Goal: Task Accomplishment & Management: Use online tool/utility

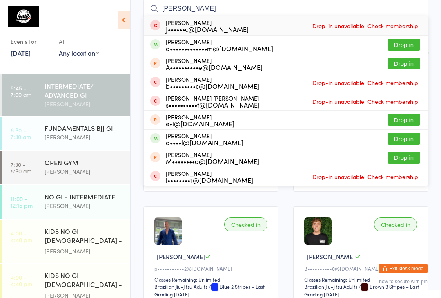
type input "[PERSON_NAME]"
click at [410, 65] on button "Drop in" at bounding box center [403, 64] width 33 height 12
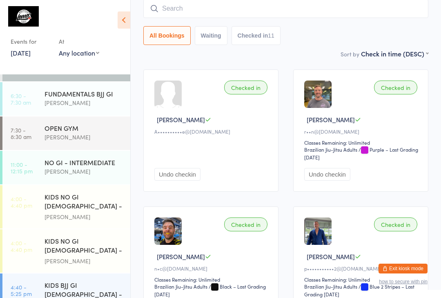
scroll to position [42, 0]
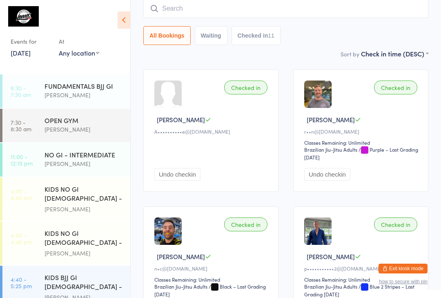
click at [96, 98] on div "[PERSON_NAME]" at bounding box center [83, 94] width 79 height 9
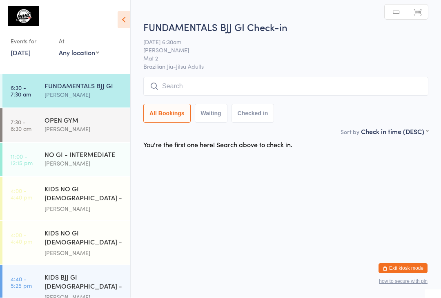
click at [344, 83] on input "search" at bounding box center [285, 86] width 285 height 19
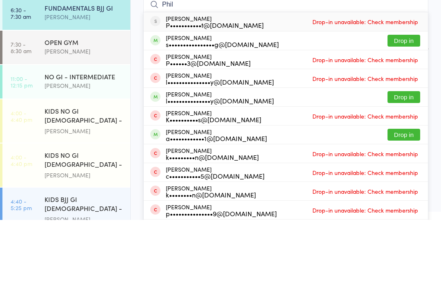
type input "Phil"
click at [407, 113] on button "Drop in" at bounding box center [403, 119] width 33 height 12
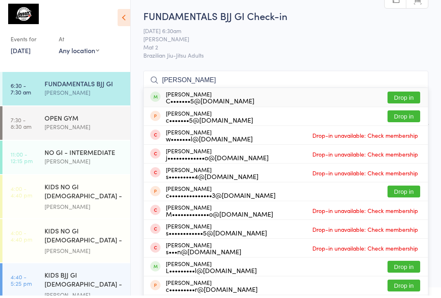
type input "[PERSON_NAME]"
click at [401, 95] on button "Drop in" at bounding box center [403, 100] width 33 height 12
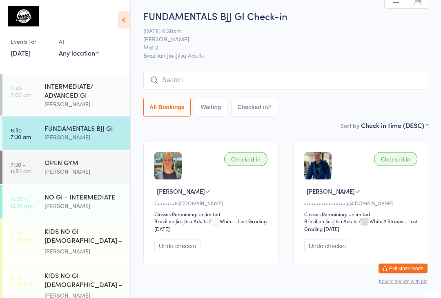
click at [69, 97] on div "INTERMEDIATE/ ADVANCED GI" at bounding box center [83, 90] width 79 height 18
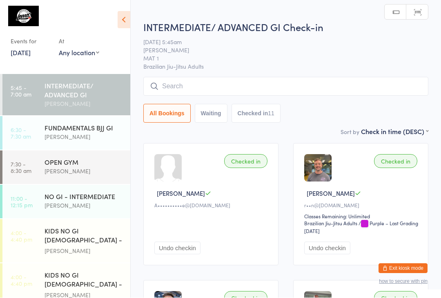
scroll to position [0, 0]
click at [213, 81] on input "search" at bounding box center [285, 86] width 285 height 19
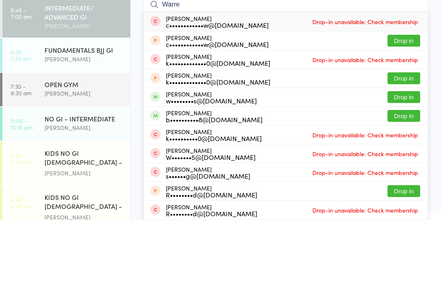
type input "Warre"
click at [409, 169] on button "Drop in" at bounding box center [403, 175] width 33 height 12
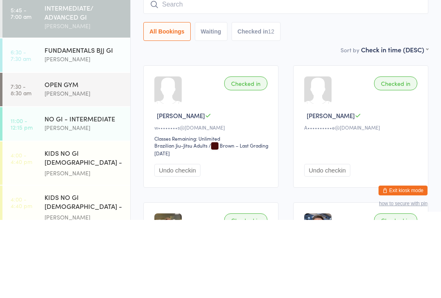
scroll to position [78, 0]
